Goal: Task Accomplishment & Management: Manage account settings

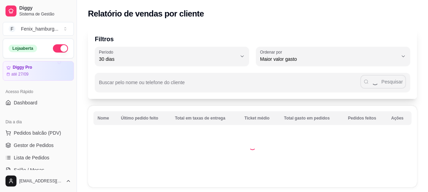
select select "30"
select select "HIGHEST_TOTAL_SPENT_WITH_ORDERS"
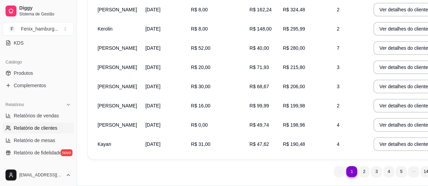
scroll to position [167, 0]
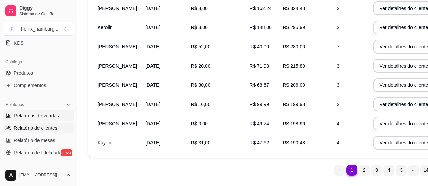
click at [50, 119] on span "Relatórios de vendas" at bounding box center [36, 115] width 45 height 7
select select "ALL"
select select "0"
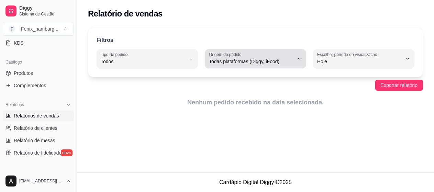
click at [297, 59] on icon "button" at bounding box center [300, 59] width 6 height 6
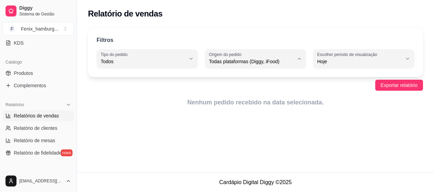
click at [265, 89] on span "Diggy" at bounding box center [252, 89] width 80 height 7
type input "DIGGY"
select select "DIGGY"
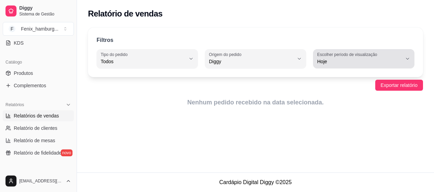
click at [406, 58] on icon "button" at bounding box center [408, 59] width 6 height 6
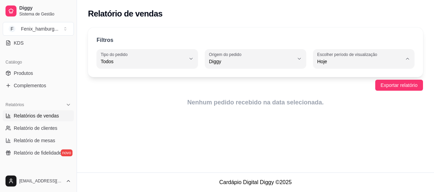
click at [358, 102] on span "7 dias" at bounding box center [360, 100] width 80 height 7
type input "7"
select select "7"
click at [400, 84] on span "Exportar relatório" at bounding box center [399, 85] width 37 height 8
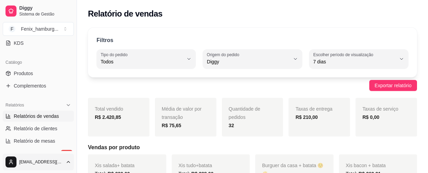
click at [66, 162] on html "Diggy Sistema de Gestão F Fenix_hamburg ... Loja aberta Diggy Pro até 27/09 Ace…" at bounding box center [214, 86] width 428 height 173
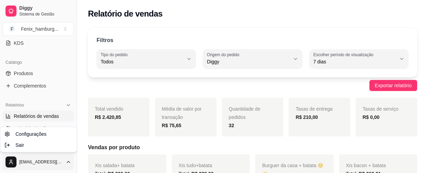
click at [427, 76] on html "Diggy Sistema de Gestão F Fenix_hamburg ... Loja aberta Diggy Pro até 27/09 Ace…" at bounding box center [217, 86] width 434 height 173
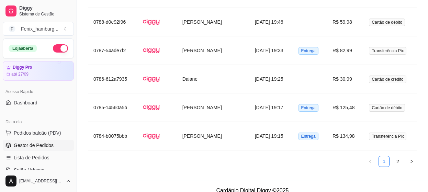
click at [37, 146] on span "Gestor de Pedidos" at bounding box center [34, 145] width 40 height 7
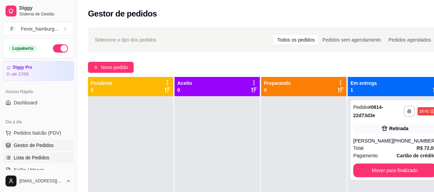
click at [38, 157] on span "Lista de Pedidos" at bounding box center [32, 157] width 36 height 7
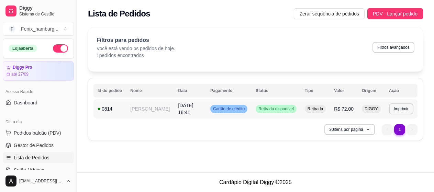
click at [282, 110] on span "Retirada disponível" at bounding box center [276, 109] width 38 height 6
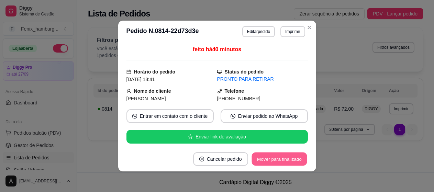
click at [259, 160] on button "Mover para finalizado" at bounding box center [279, 159] width 55 height 13
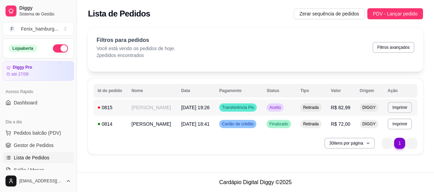
click at [276, 108] on span "Aceito" at bounding box center [275, 108] width 14 height 6
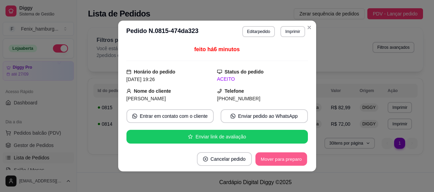
click at [280, 162] on button "Mover para preparo" at bounding box center [281, 159] width 52 height 13
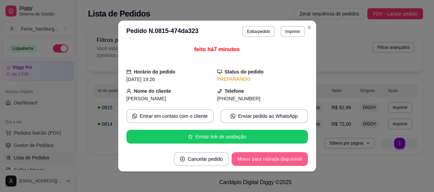
click at [247, 161] on button "Mover para retirada disponível" at bounding box center [270, 159] width 76 height 14
